Goal: Transaction & Acquisition: Purchase product/service

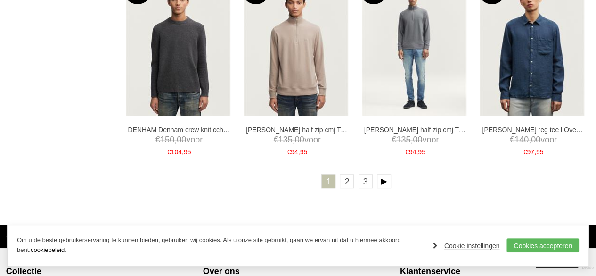
scroll to position [1921, 0]
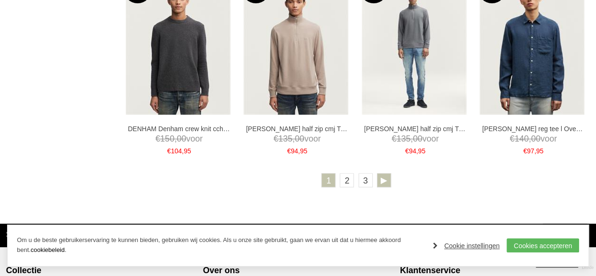
click at [384, 180] on link at bounding box center [384, 180] width 14 height 14
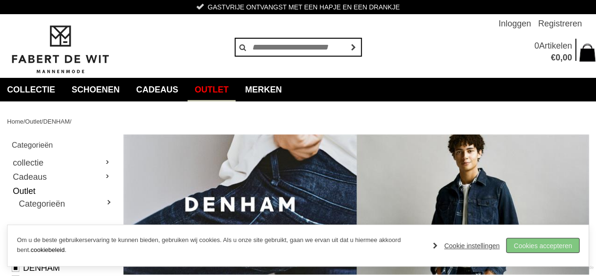
click at [544, 249] on link "Cookies accepteren" at bounding box center [543, 245] width 73 height 14
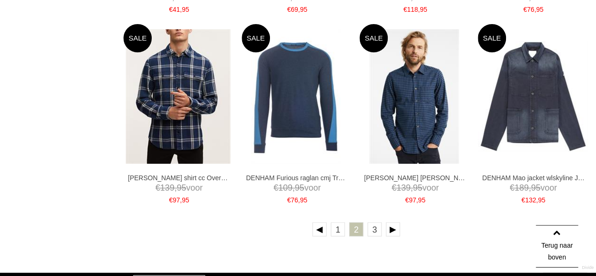
scroll to position [1861, 0]
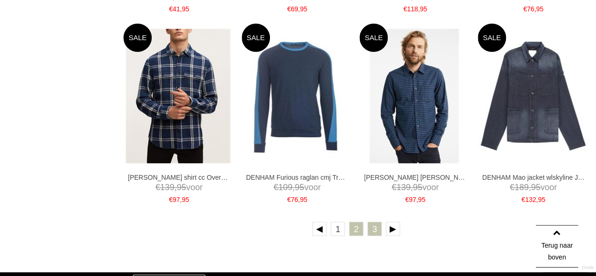
click at [372, 232] on link "3" at bounding box center [375, 228] width 14 height 14
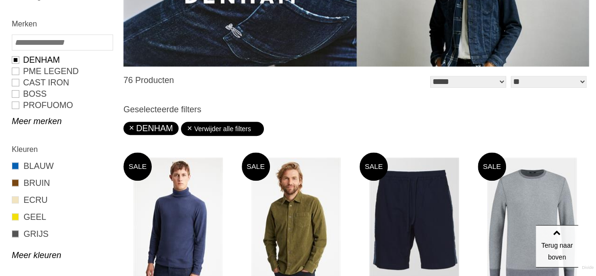
scroll to position [204, 0]
